Goal: Task Accomplishment & Management: Use online tool/utility

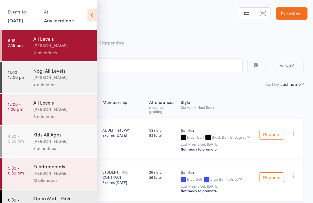
click at [89, 16] on icon at bounding box center [92, 15] width 9 height 13
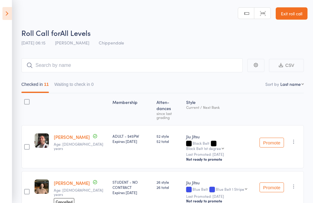
click at [3, 12] on icon at bounding box center [6, 13] width 9 height 13
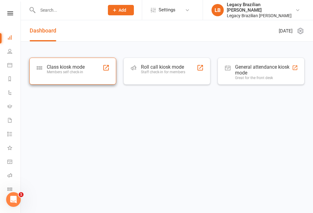
click at [77, 78] on div "Class kiosk mode Members self check-in" at bounding box center [66, 72] width 38 height 16
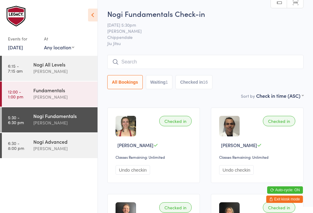
click at [156, 64] on input "search" at bounding box center [205, 62] width 196 height 14
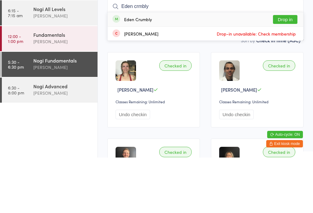
type input "Eden crmbly"
click at [283, 70] on button "Drop in" at bounding box center [285, 74] width 24 height 9
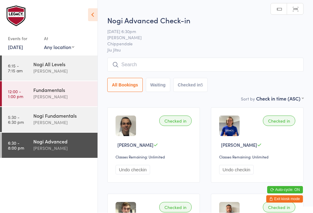
scroll to position [0, 0]
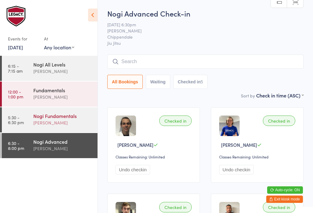
click at [53, 125] on div "Clayton Vickery" at bounding box center [62, 122] width 59 height 7
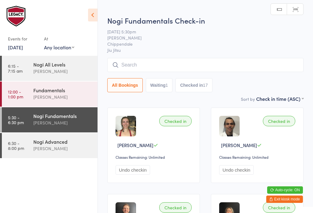
click at [253, 70] on input "search" at bounding box center [205, 65] width 196 height 14
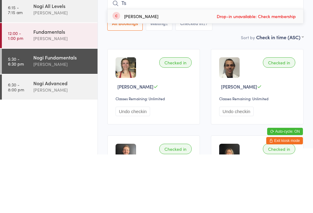
type input "T"
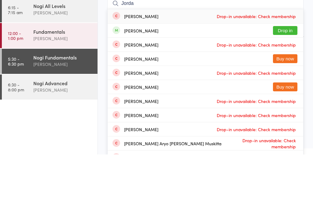
type input "Jorda"
click at [288, 84] on button "Drop in" at bounding box center [285, 88] width 24 height 9
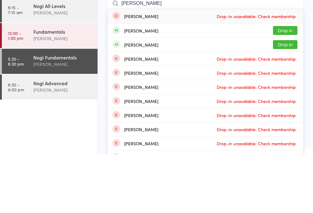
type input "Jose"
click at [290, 84] on button "Drop in" at bounding box center [285, 88] width 24 height 9
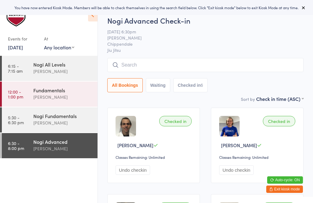
click at [303, 4] on button at bounding box center [303, 7] width 7 height 7
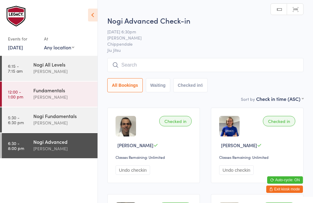
click at [286, 188] on button "Exit kiosk mode" at bounding box center [285, 188] width 37 height 7
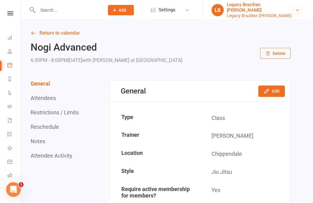
click at [297, 12] on icon at bounding box center [298, 10] width 5 height 5
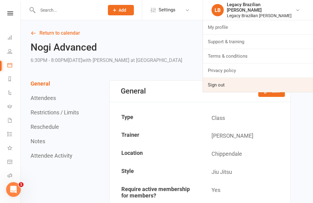
click at [238, 87] on link "Sign out" at bounding box center [258, 85] width 110 height 14
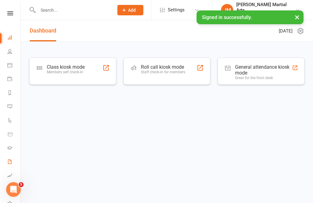
click at [13, 165] on link "Waivers 1" at bounding box center [14, 162] width 14 height 14
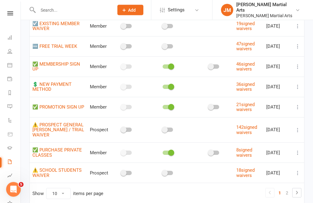
scroll to position [112, 0]
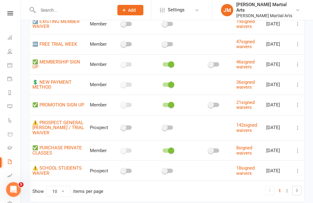
click at [295, 125] on icon at bounding box center [298, 128] width 6 height 6
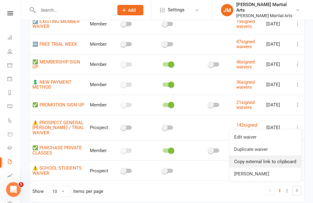
click at [264, 162] on link "Copy external link to clipboard" at bounding box center [266, 161] width 72 height 12
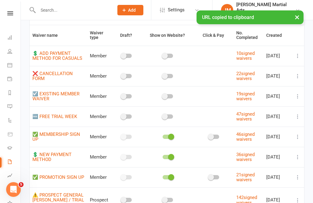
scroll to position [0, 0]
